Goal: Communication & Community: Ask a question

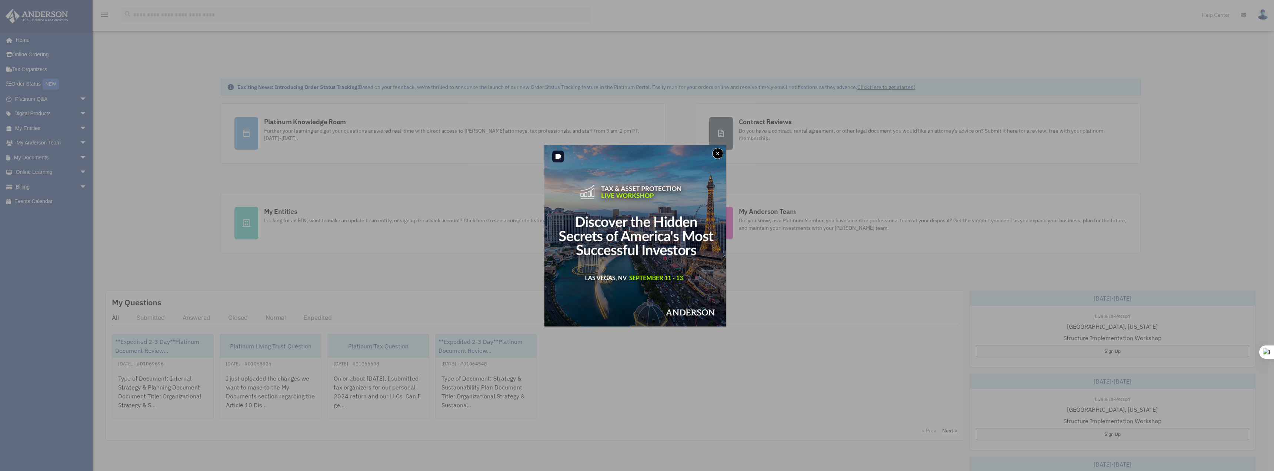
click at [719, 153] on button "x" at bounding box center [717, 153] width 11 height 11
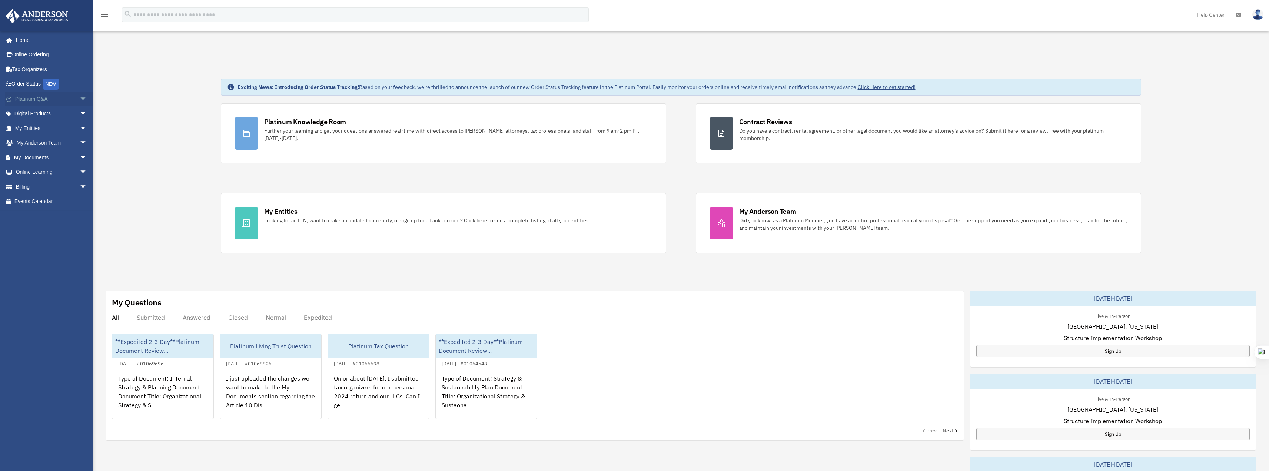
click at [80, 99] on span "arrow_drop_down" at bounding box center [87, 98] width 15 height 15
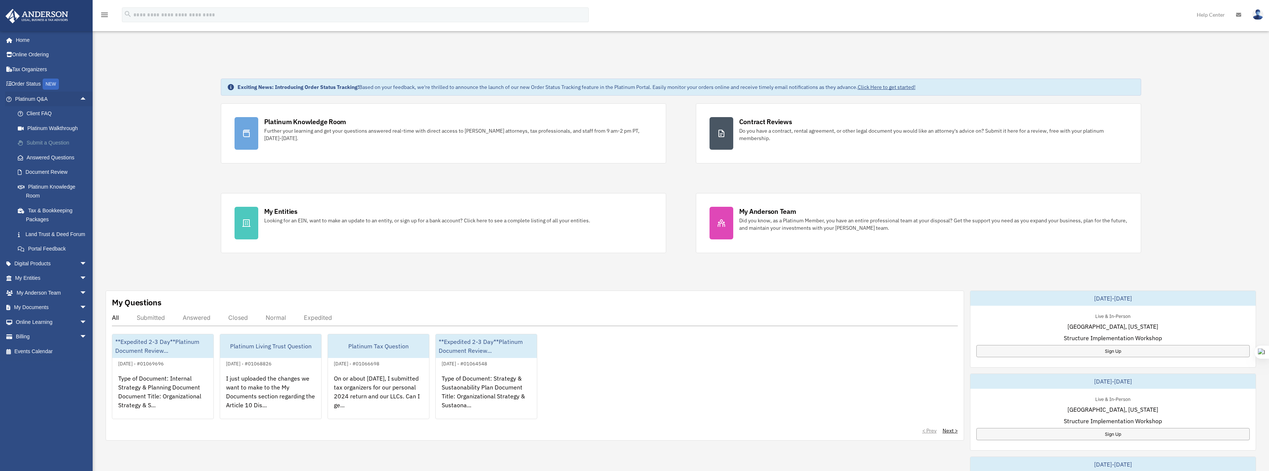
click at [50, 142] on link "Submit a Question" at bounding box center [54, 143] width 88 height 15
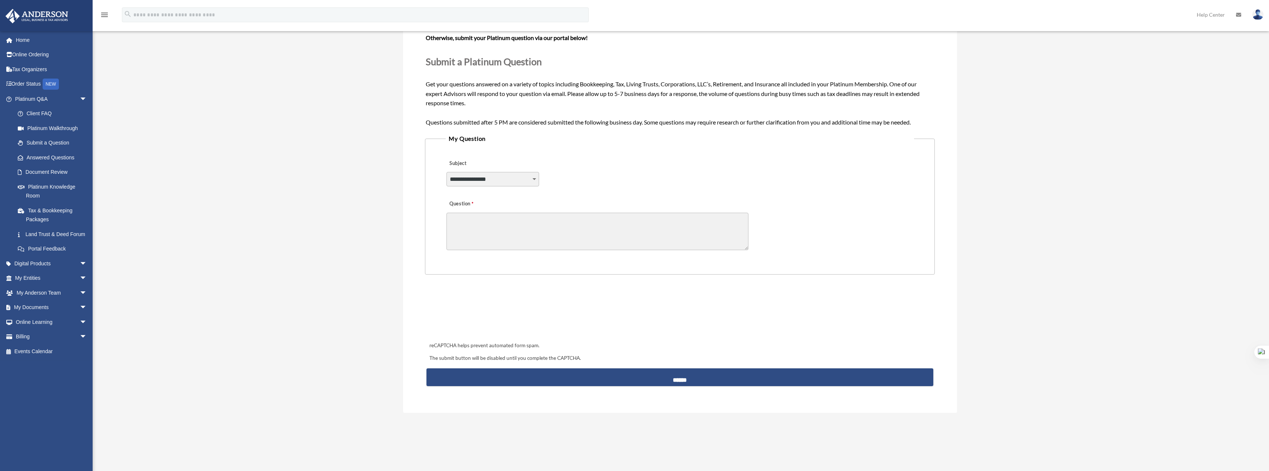
scroll to position [99, 0]
click at [48, 172] on link "Document Review" at bounding box center [54, 172] width 88 height 15
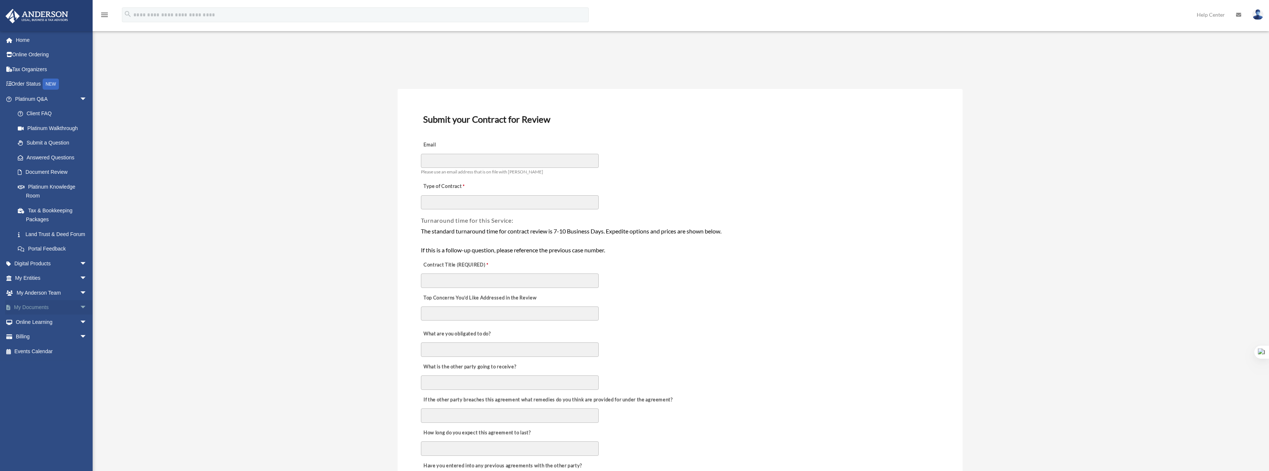
click at [80, 315] on span "arrow_drop_down" at bounding box center [87, 307] width 15 height 15
click at [34, 329] on link "Box" at bounding box center [54, 322] width 88 height 15
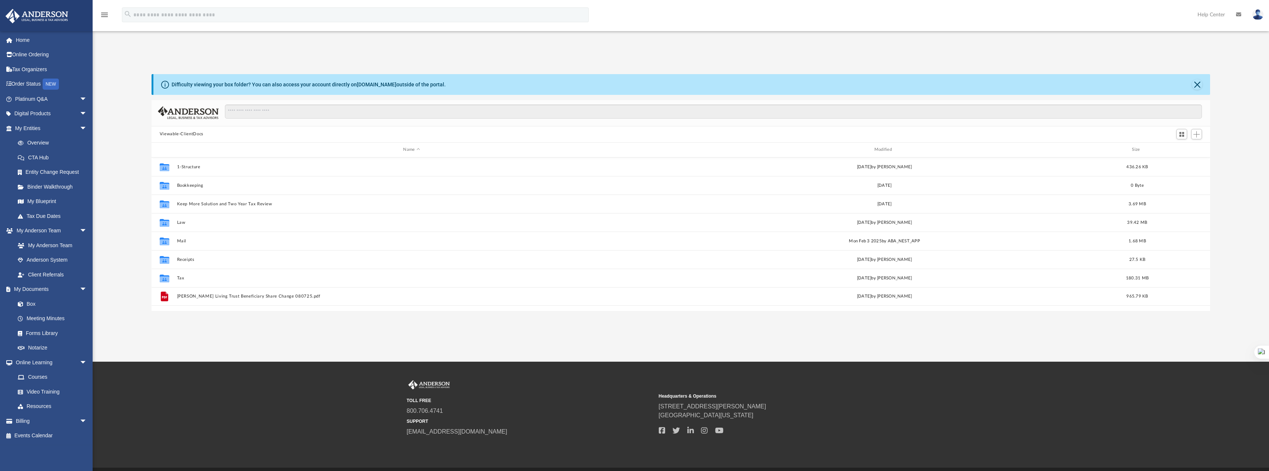
scroll to position [163, 1053]
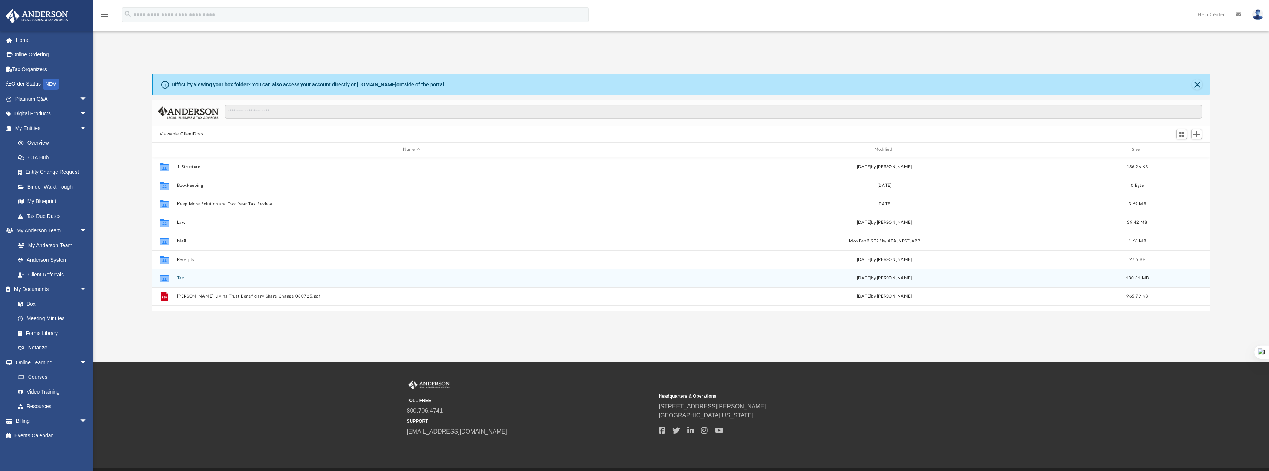
click at [181, 276] on button "Tax" at bounding box center [411, 277] width 469 height 5
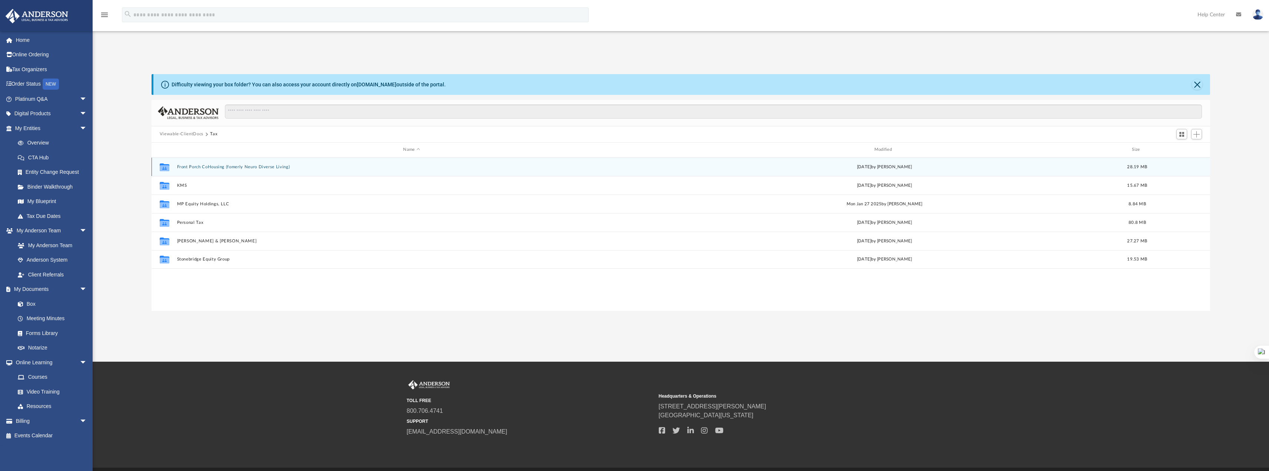
click at [240, 165] on button "Front Porch CoHousing (fomerly Neuro Diverse Living)" at bounding box center [411, 166] width 469 height 5
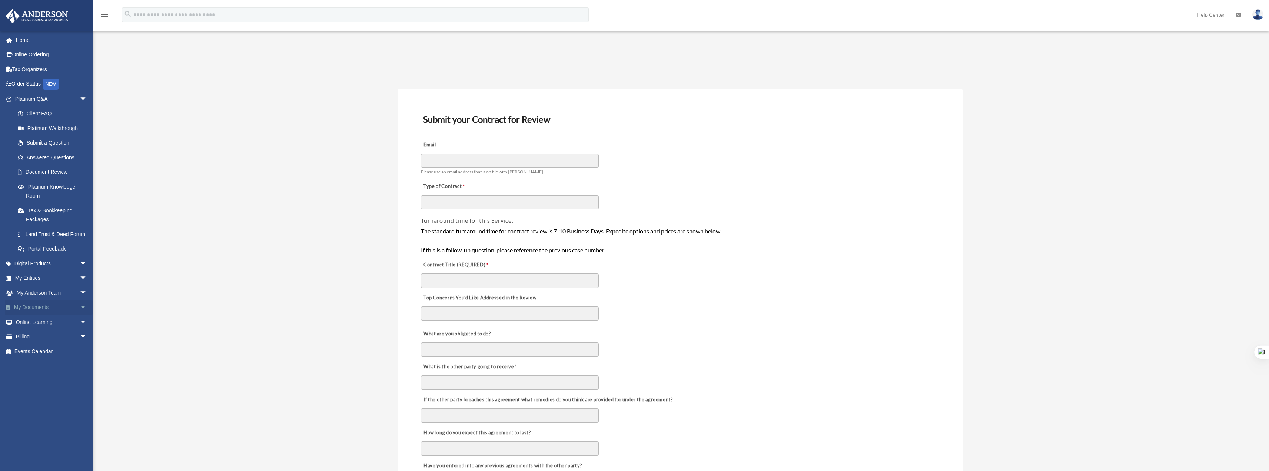
click at [53, 315] on link "My Documents arrow_drop_down" at bounding box center [51, 307] width 93 height 15
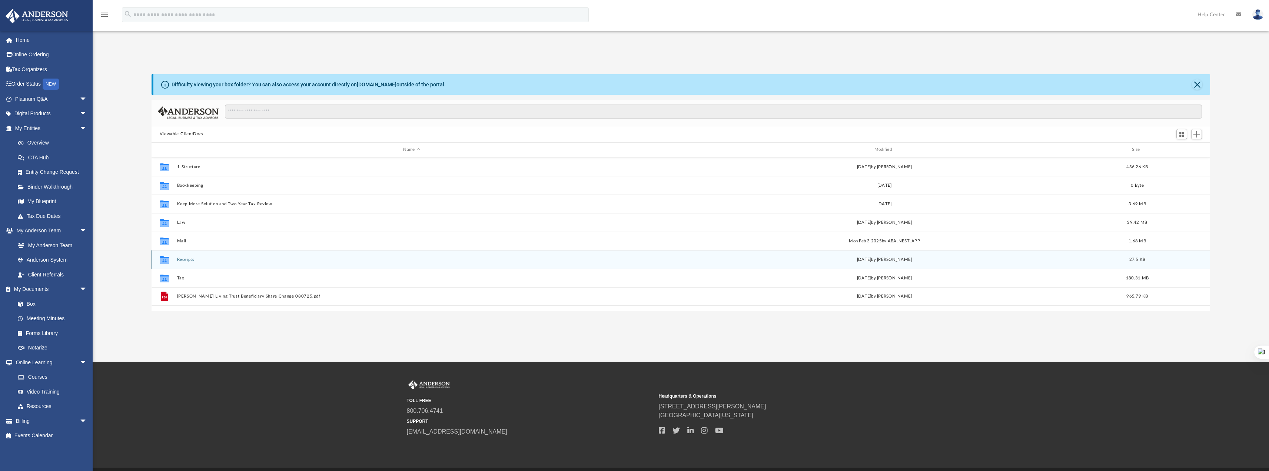
scroll to position [6, 6]
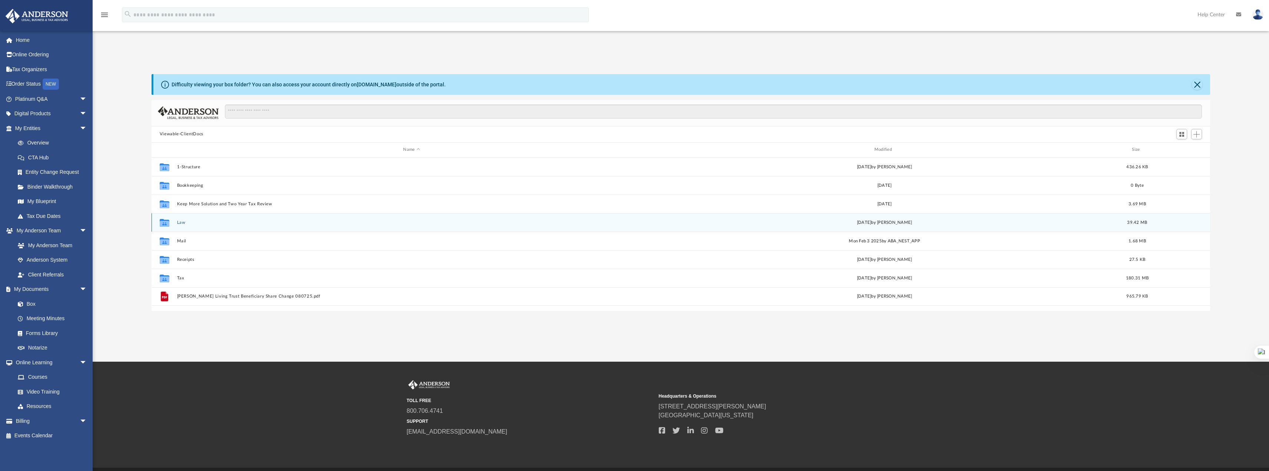
click at [180, 222] on button "Law" at bounding box center [411, 222] width 469 height 5
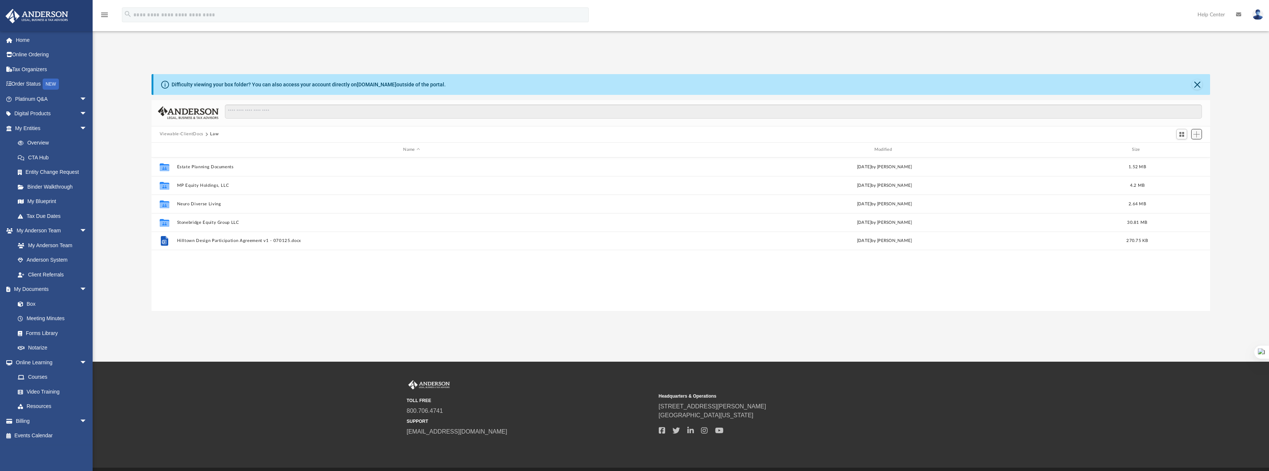
click at [1195, 134] on span "Add" at bounding box center [1196, 134] width 6 height 6
click at [1181, 149] on li "Upload" at bounding box center [1186, 149] width 24 height 8
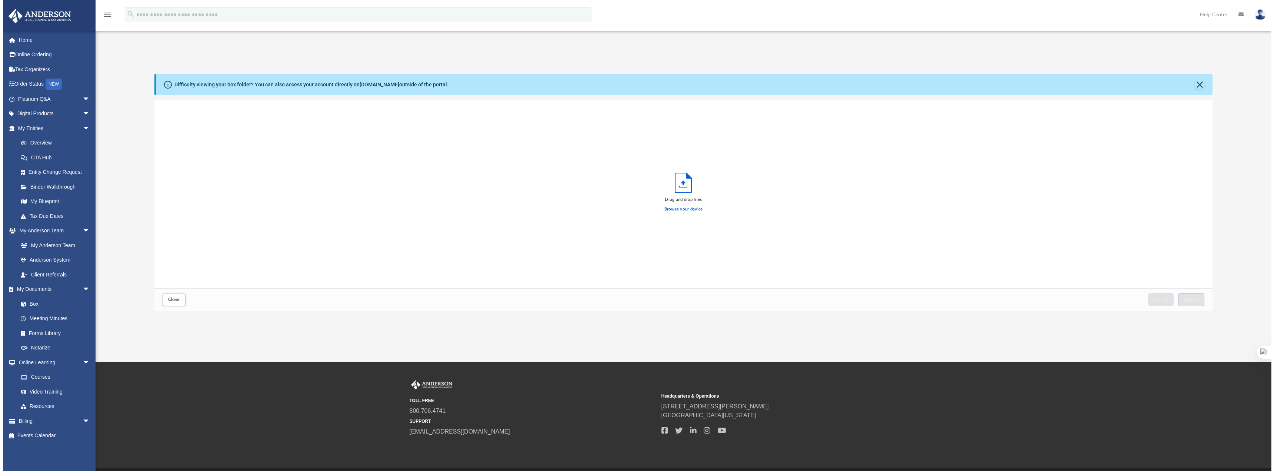
scroll to position [182, 1053]
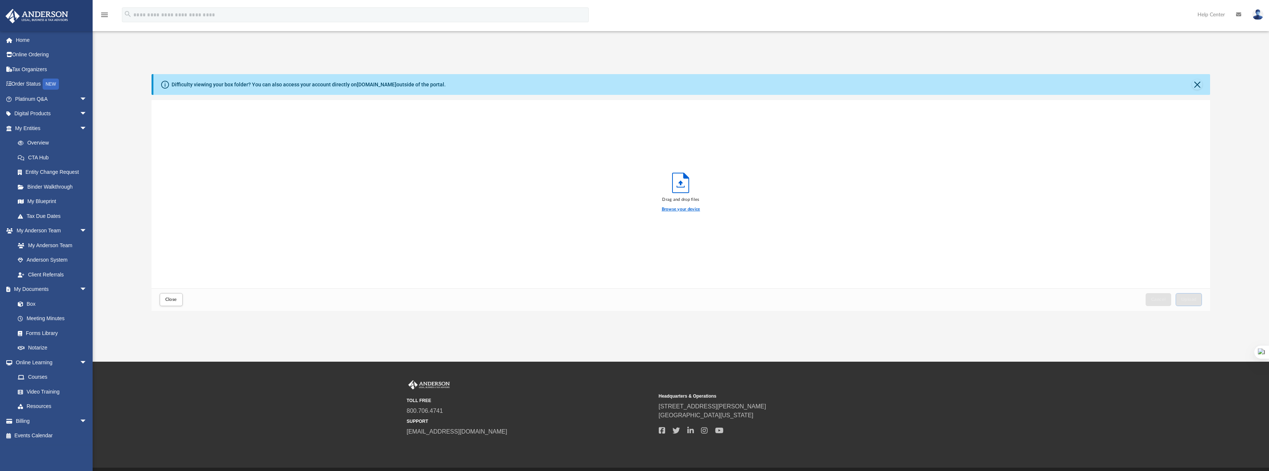
click at [677, 209] on label "Browse your device" at bounding box center [681, 209] width 39 height 7
click at [0, 0] on input "Browse your device" at bounding box center [0, 0] width 0 height 0
click at [673, 207] on label "Browse your device" at bounding box center [681, 209] width 39 height 7
click at [0, 0] on input "Browse your device" at bounding box center [0, 0] width 0 height 0
click at [1190, 300] on span "Upload" at bounding box center [1189, 299] width 16 height 4
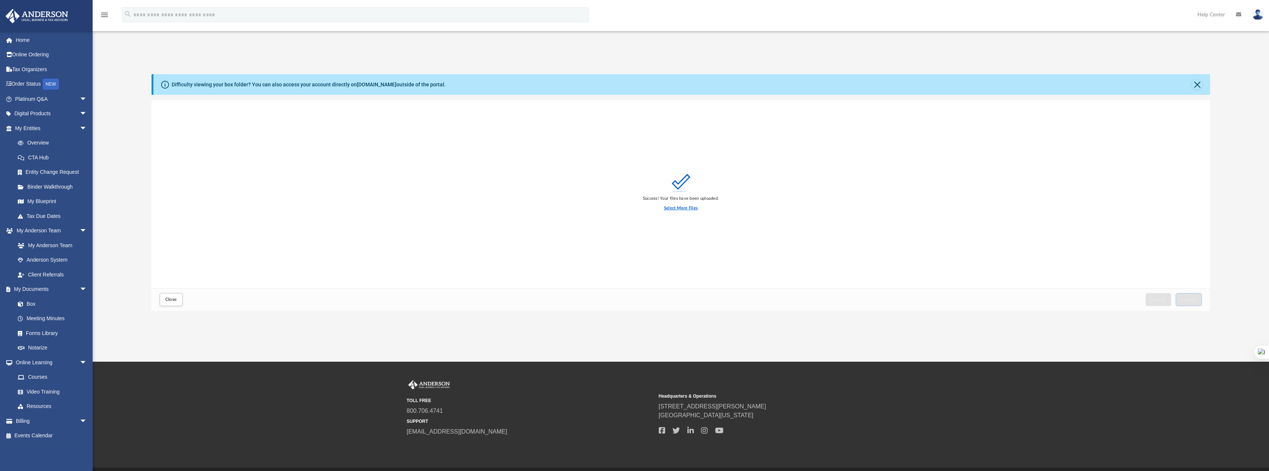
click at [675, 208] on label "Select More Files" at bounding box center [681, 208] width 34 height 7
click at [0, 0] on input "Select More Files" at bounding box center [0, 0] width 0 height 0
click at [210, 149] on div "NEURO DIVERSE LIVING TAX EXEMPTION CERTIFICATE rev-1220 form.pdf" at bounding box center [681, 194] width 1059 height 188
click at [1198, 85] on button "Close" at bounding box center [1197, 84] width 10 height 10
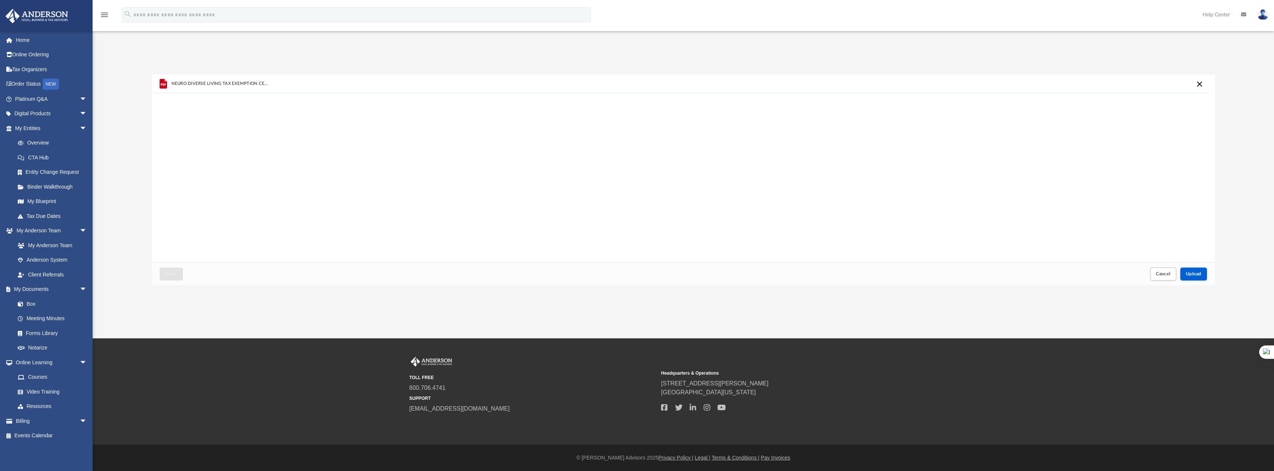
scroll to position [182, 1058]
click at [33, 303] on link "Box" at bounding box center [54, 303] width 88 height 15
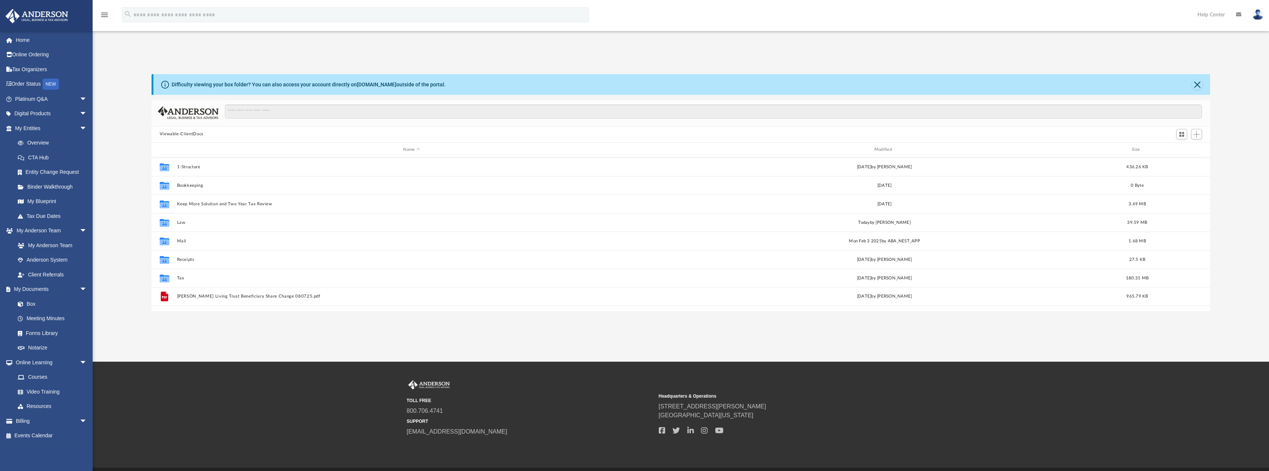
scroll to position [163, 1053]
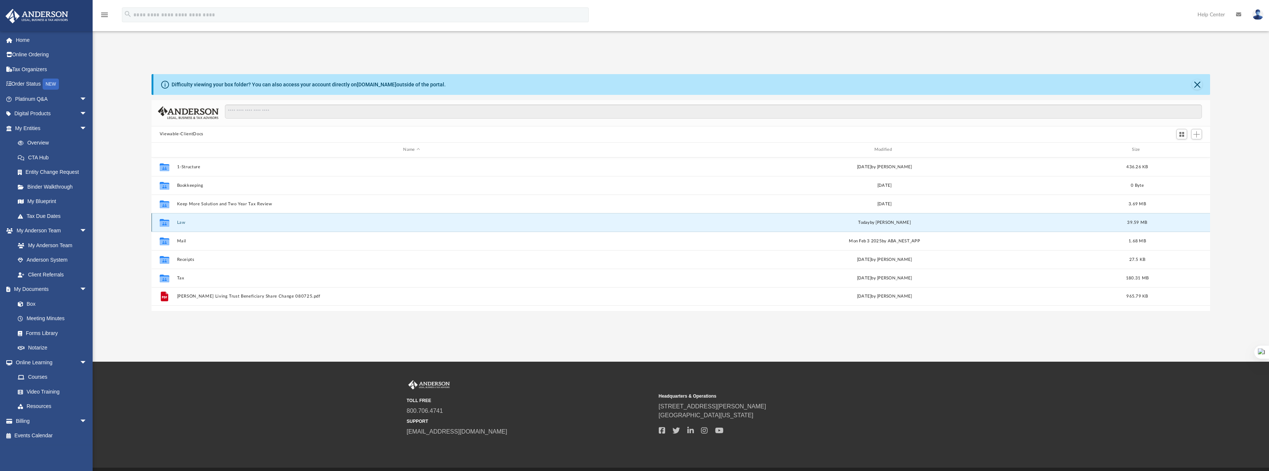
click at [182, 224] on button "Law" at bounding box center [411, 222] width 469 height 5
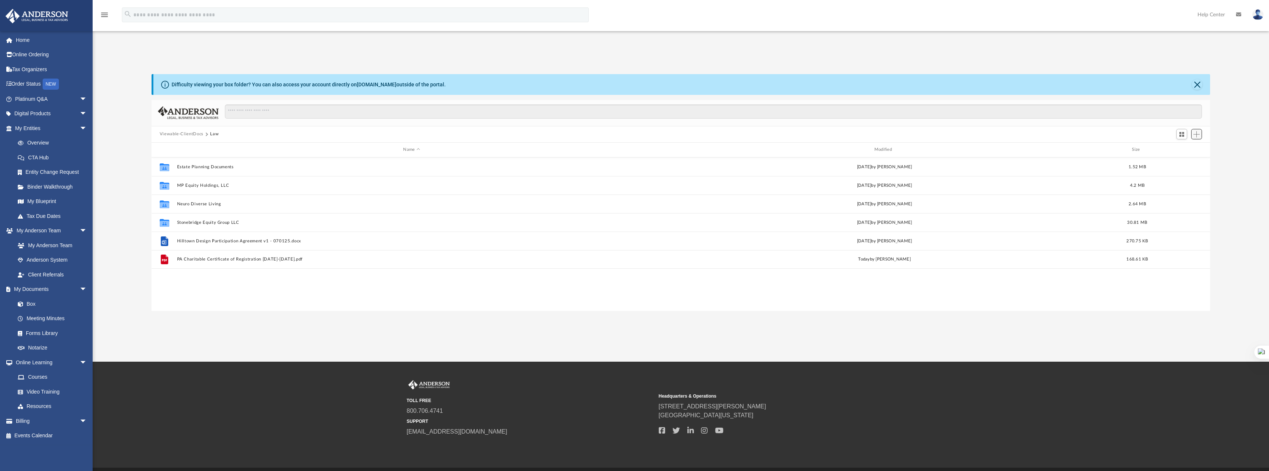
click at [1197, 134] on span "Add" at bounding box center [1196, 134] width 6 height 6
click at [1180, 150] on li "Upload" at bounding box center [1186, 149] width 24 height 8
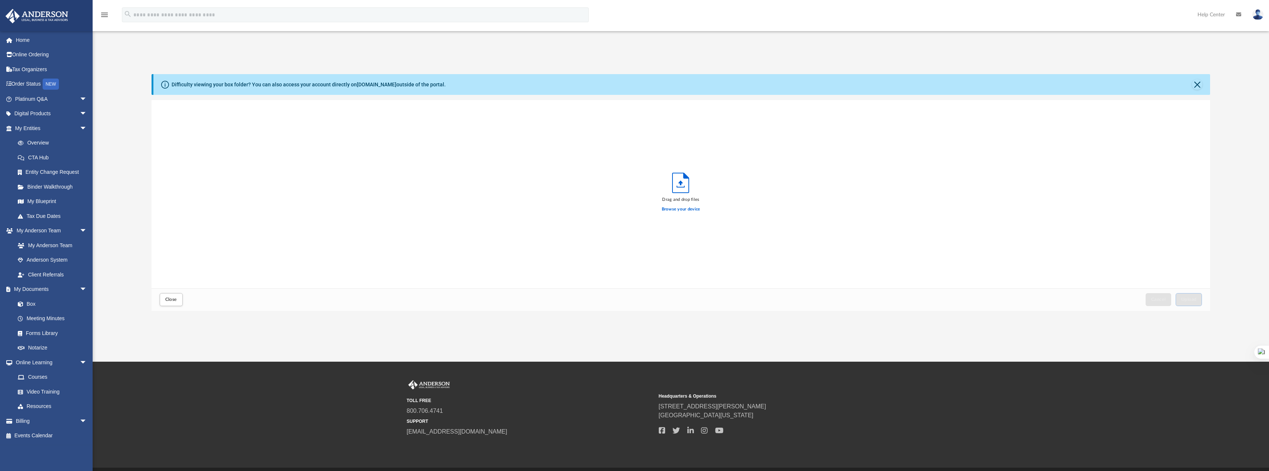
scroll to position [182, 1053]
click at [678, 210] on label "Browse your device" at bounding box center [681, 209] width 39 height 7
click at [0, 0] on input "Browse your device" at bounding box center [0, 0] width 0 height 0
click at [1184, 300] on span "Upload" at bounding box center [1189, 299] width 16 height 4
click at [671, 207] on label "Select More Files" at bounding box center [681, 208] width 34 height 7
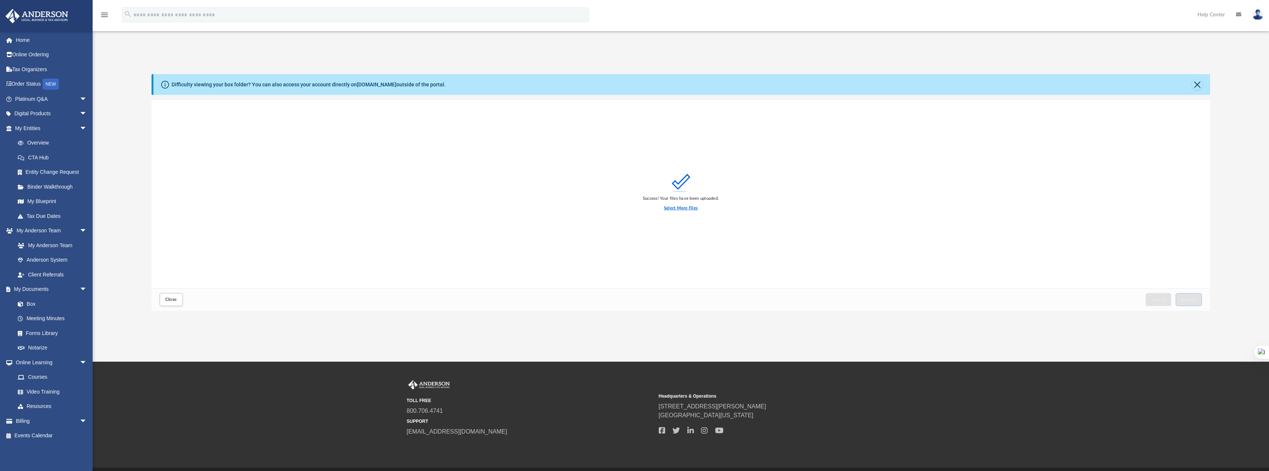
click at [0, 0] on input "Select More Files" at bounding box center [0, 0] width 0 height 0
click at [35, 304] on link "Box" at bounding box center [54, 303] width 88 height 15
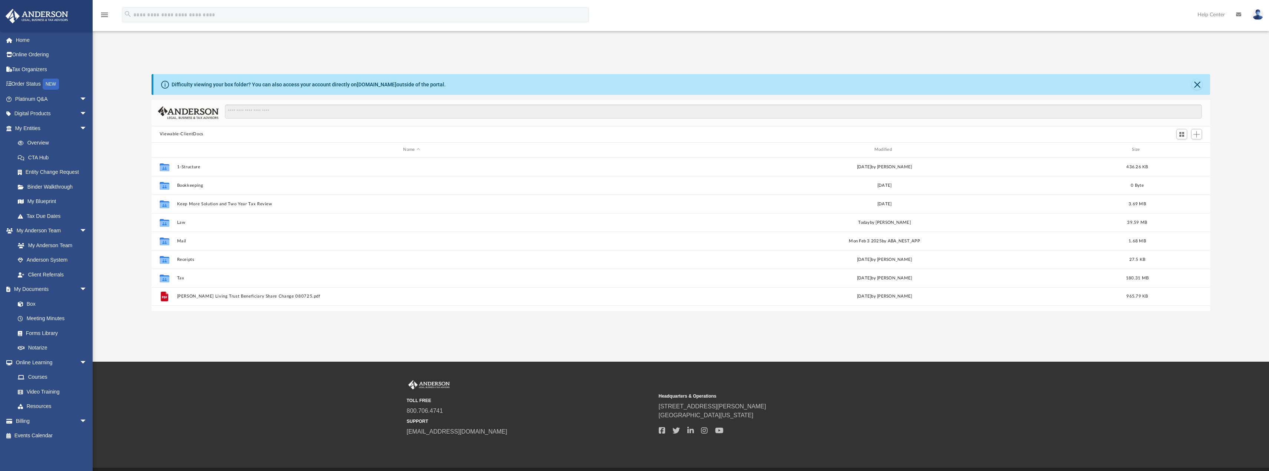
scroll to position [163, 1053]
click at [180, 221] on button "Law" at bounding box center [411, 222] width 469 height 5
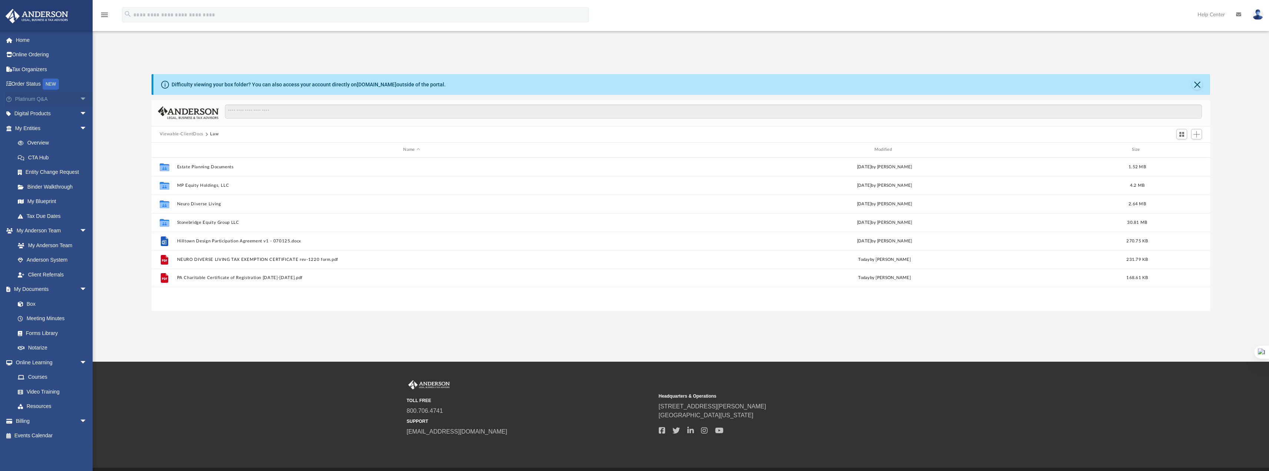
click at [58, 100] on link "Platinum Q&A arrow_drop_down" at bounding box center [51, 98] width 93 height 15
click at [80, 99] on span "arrow_drop_down" at bounding box center [87, 98] width 15 height 15
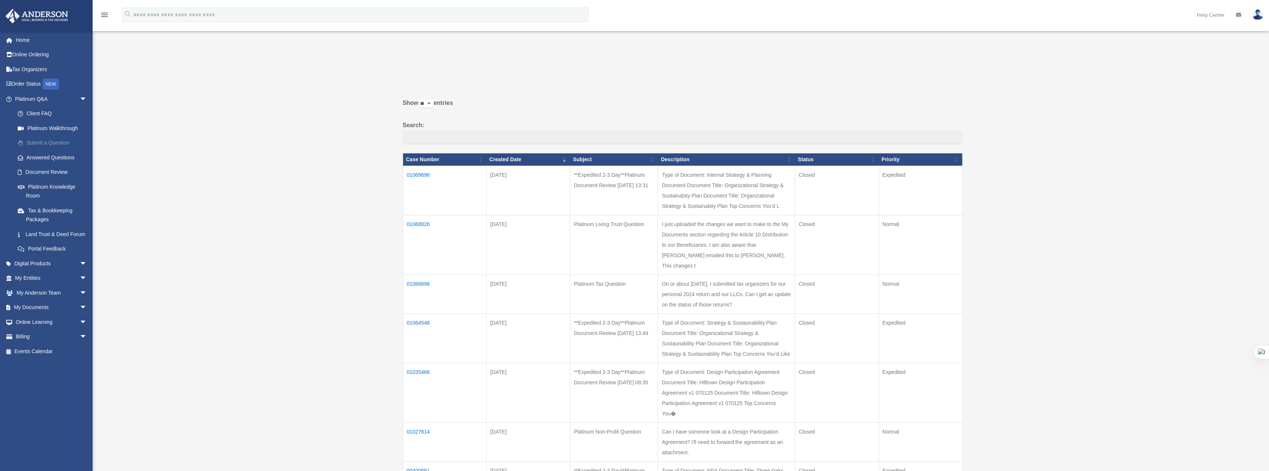
click at [48, 143] on link "Submit a Question" at bounding box center [54, 143] width 88 height 15
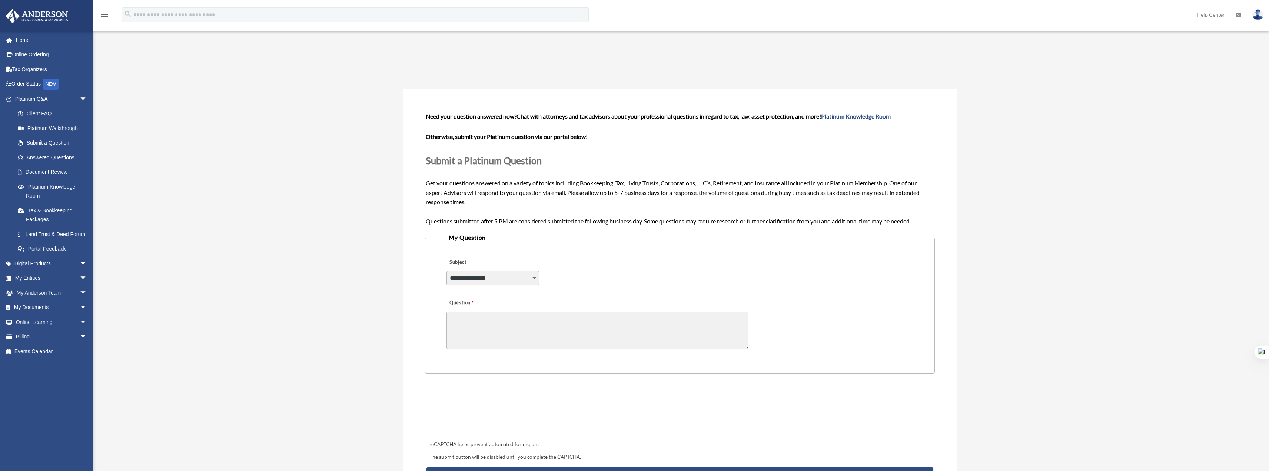
click at [533, 275] on select "**********" at bounding box center [492, 278] width 93 height 14
select select "******"
click at [446, 271] on select "**********" at bounding box center [492, 278] width 93 height 14
click at [506, 326] on textarea "Question" at bounding box center [597, 330] width 302 height 37
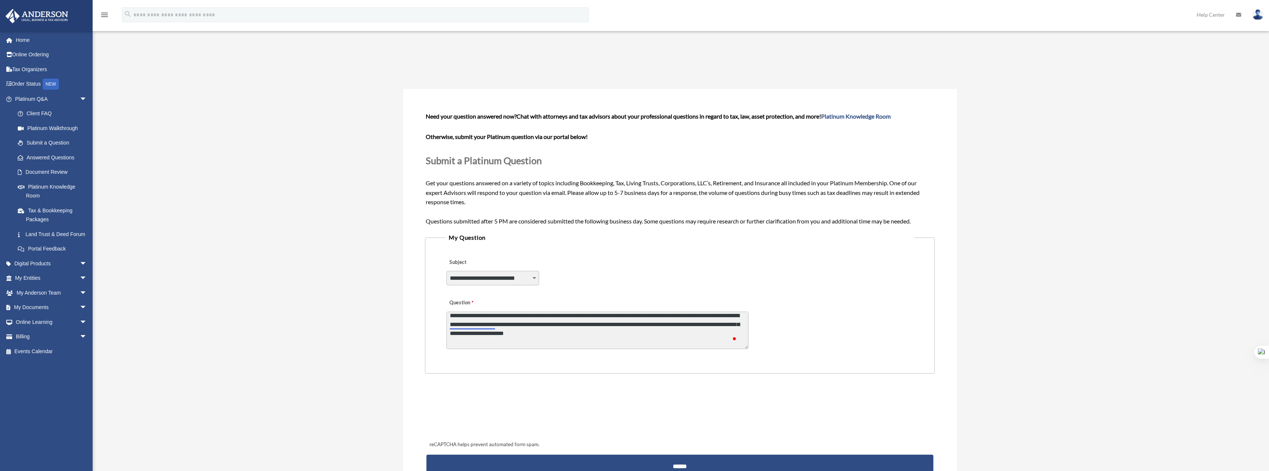
click at [478, 326] on textarea "**********" at bounding box center [597, 330] width 302 height 37
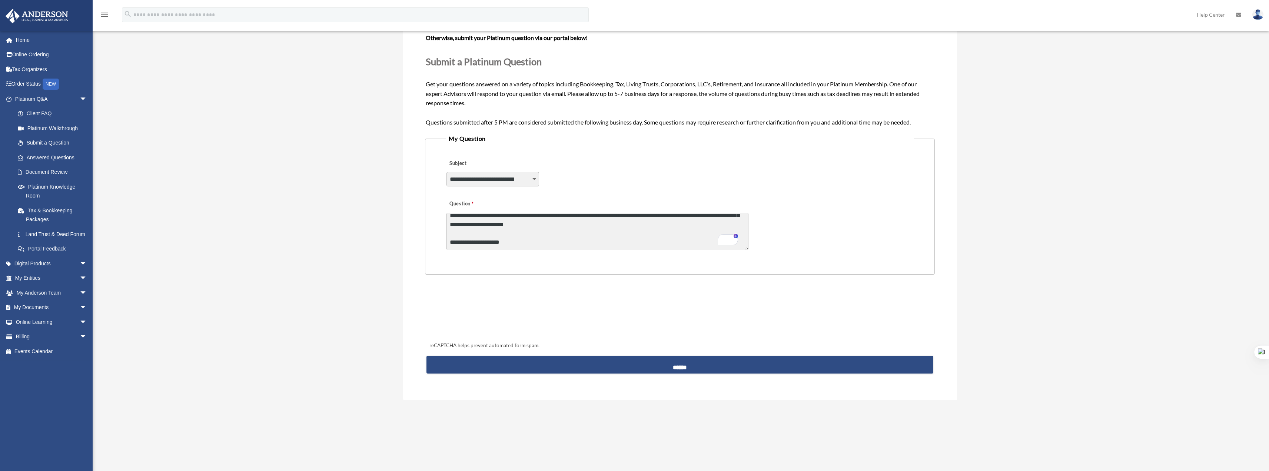
click at [667, 228] on textarea "**********" at bounding box center [597, 231] width 302 height 37
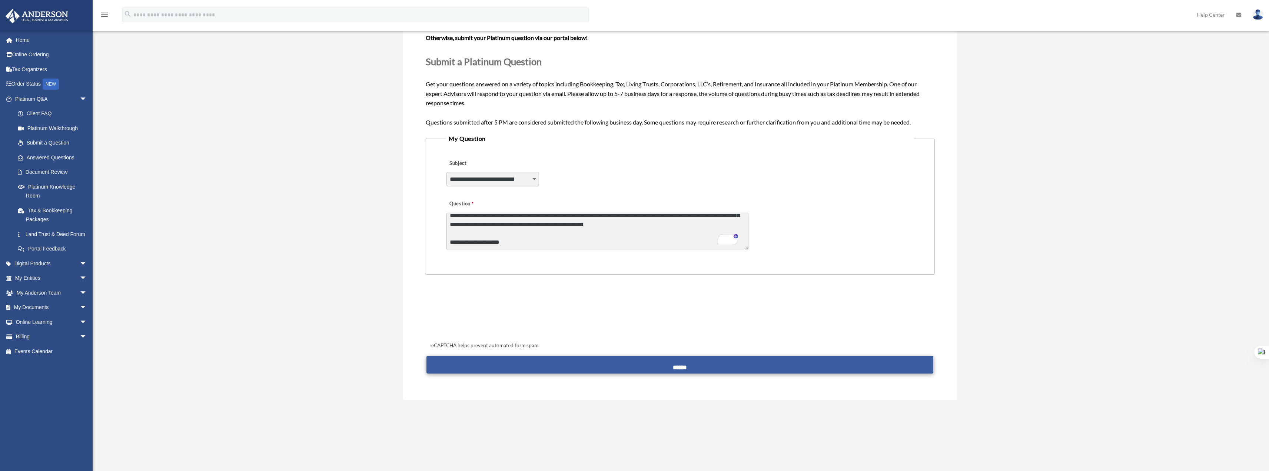
type textarea "**********"
click at [679, 365] on input "******" at bounding box center [679, 365] width 506 height 18
